Goal: Navigation & Orientation: Find specific page/section

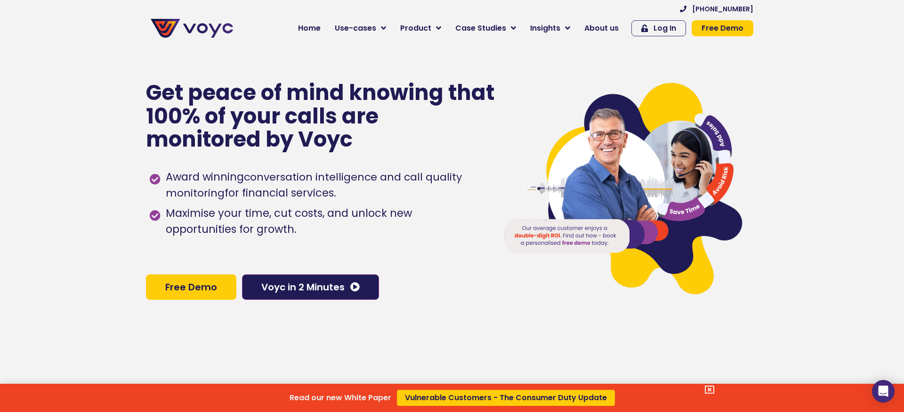
scroll to position [13, 0]
click at [611, 33] on div "Read our new White Paper Vulnerable Customers - The Consumer Duty Update" at bounding box center [452, 206] width 904 height 412
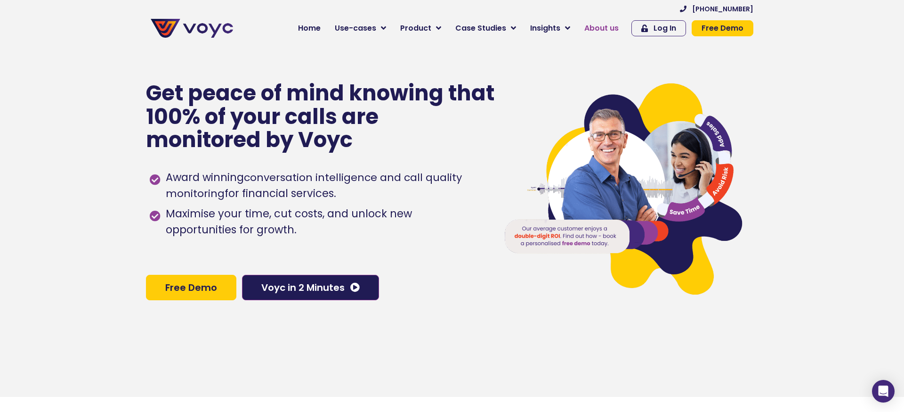
click at [611, 33] on span "About us" at bounding box center [602, 28] width 34 height 11
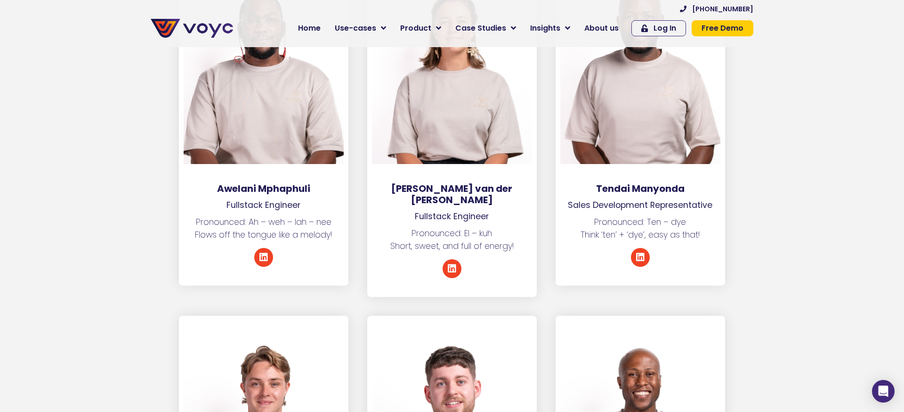
scroll to position [3223, 0]
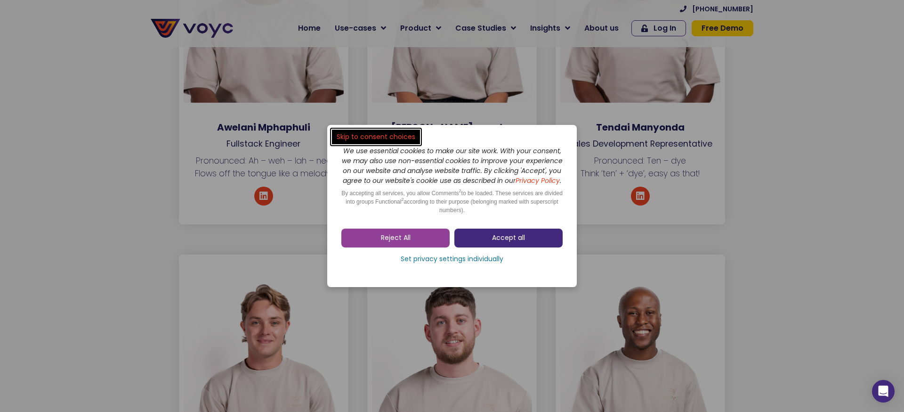
click at [537, 238] on link "Accept all" at bounding box center [509, 237] width 108 height 19
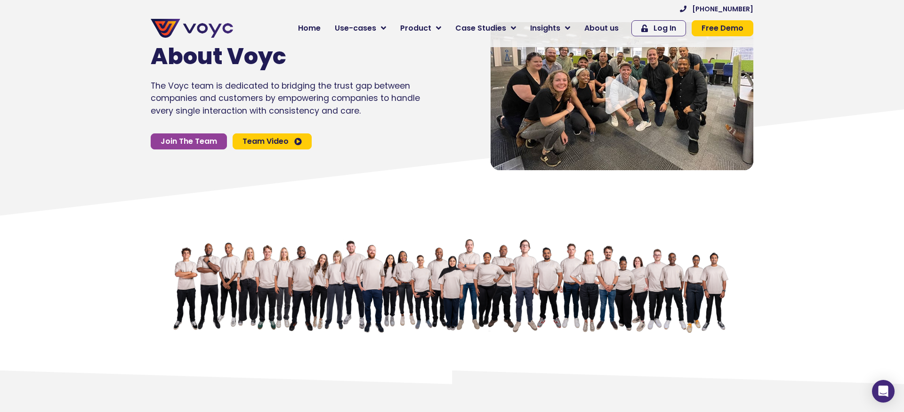
scroll to position [48, 0]
